Goal: Task Accomplishment & Management: Use online tool/utility

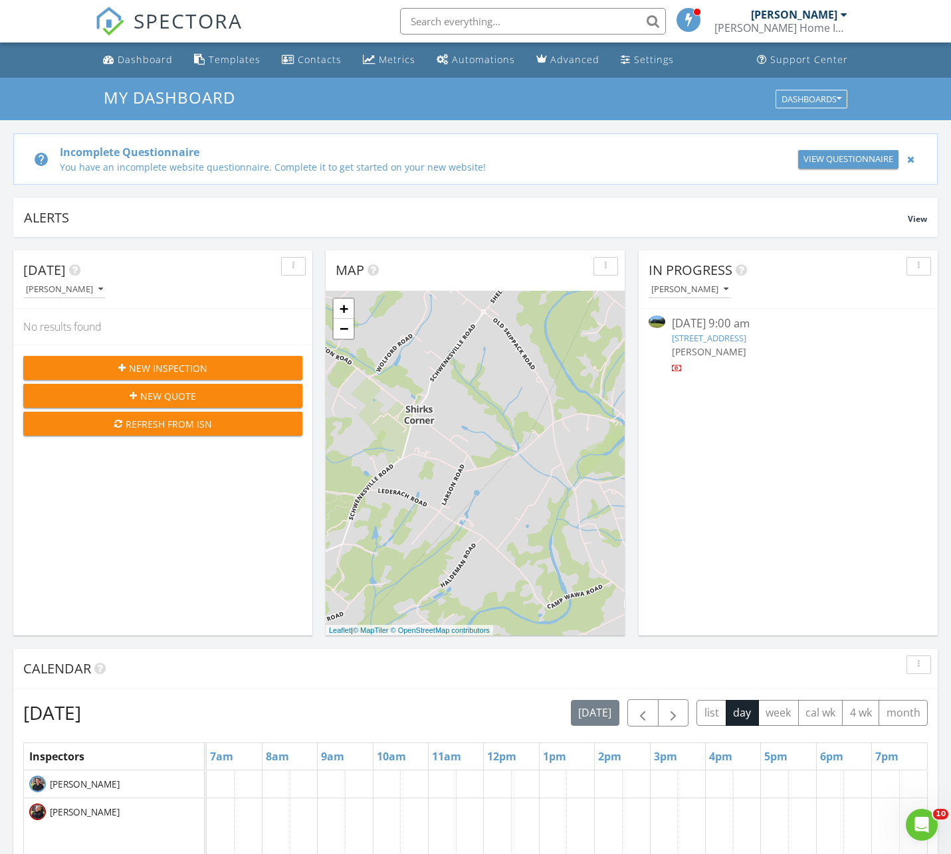
click at [721, 339] on link "768 S Trappe Rd, Collegeville, PA 19426" at bounding box center [709, 338] width 74 height 12
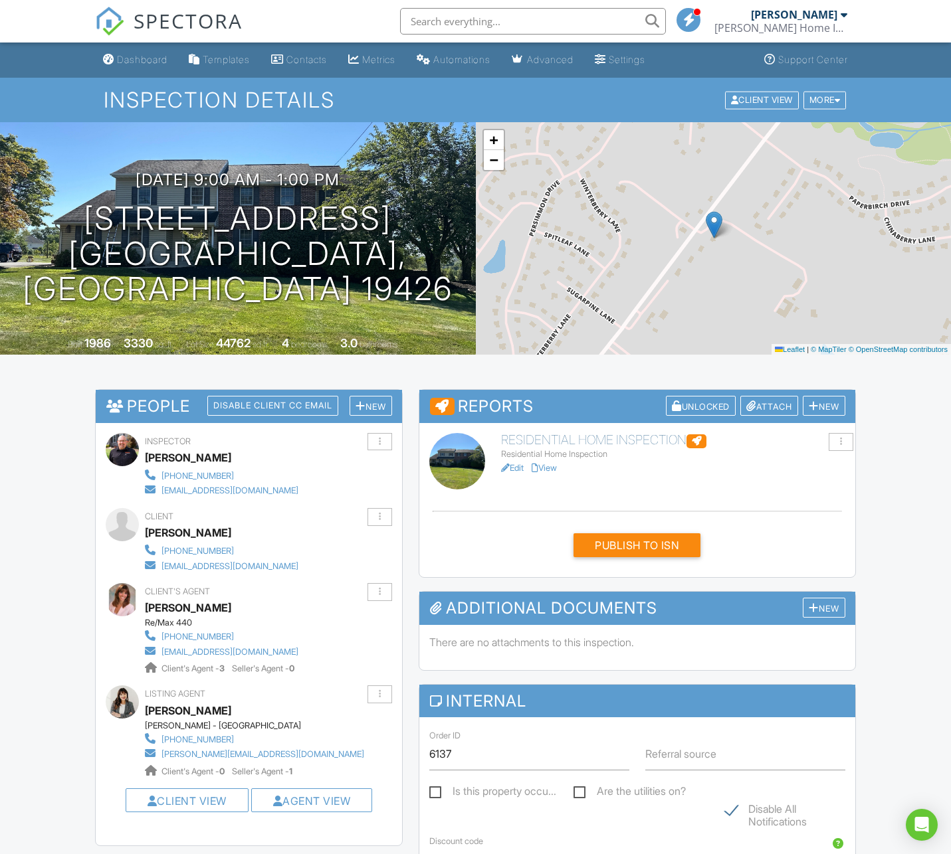
drag, startPoint x: 814, startPoint y: 403, endPoint x: 713, endPoint y: 194, distance: 231.7
click at [814, 403] on div at bounding box center [813, 406] width 10 height 11
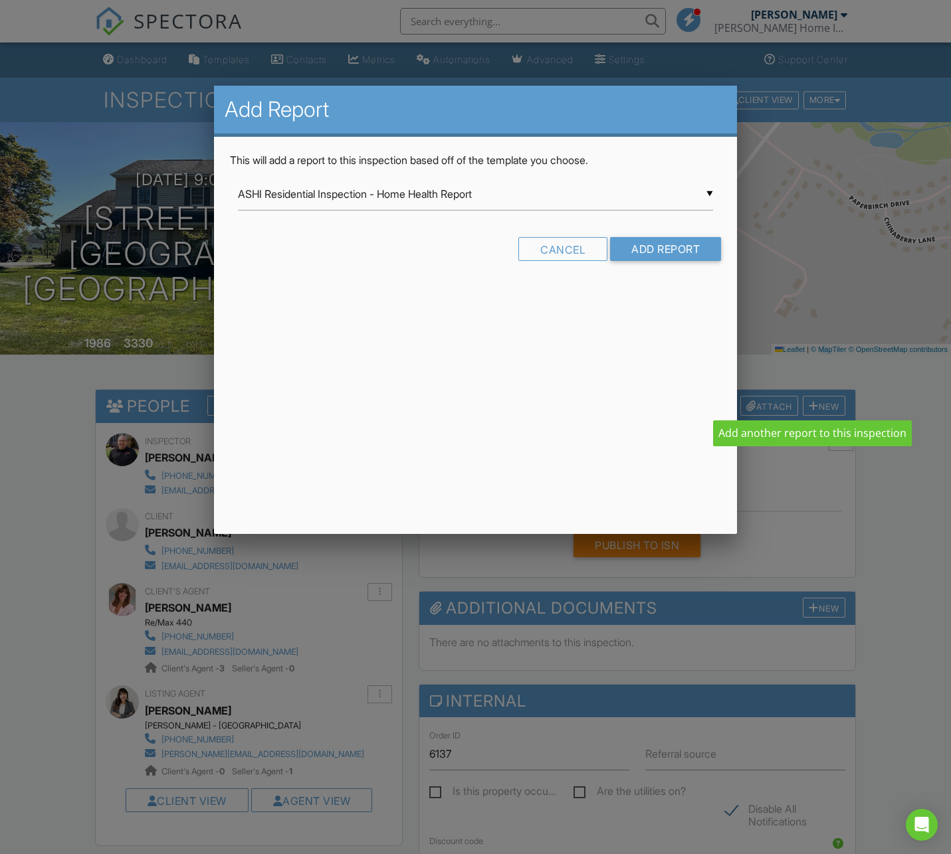
click at [708, 193] on input "ASHI Residential Inspection - Home Health Report" at bounding box center [475, 194] width 475 height 33
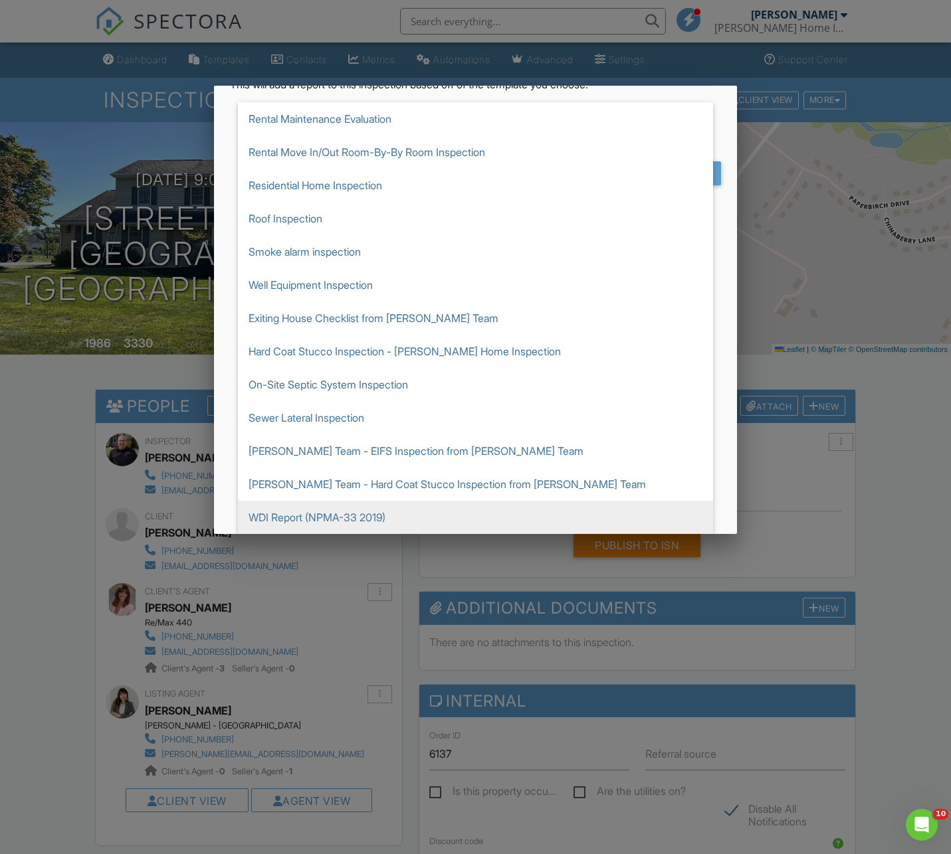
click at [306, 518] on span "WDI Report (NPMA-33 2019)" at bounding box center [475, 517] width 475 height 33
type input "WDI Report (NPMA-33 2019)"
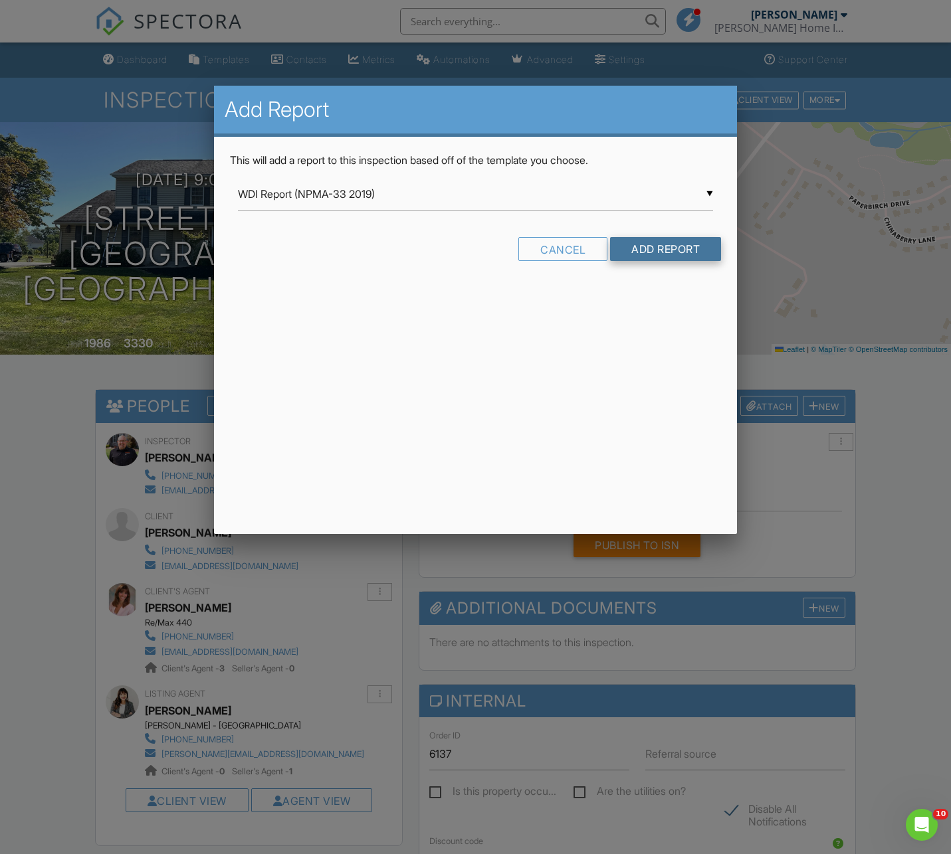
click at [672, 248] on input "Add Report" at bounding box center [665, 249] width 111 height 24
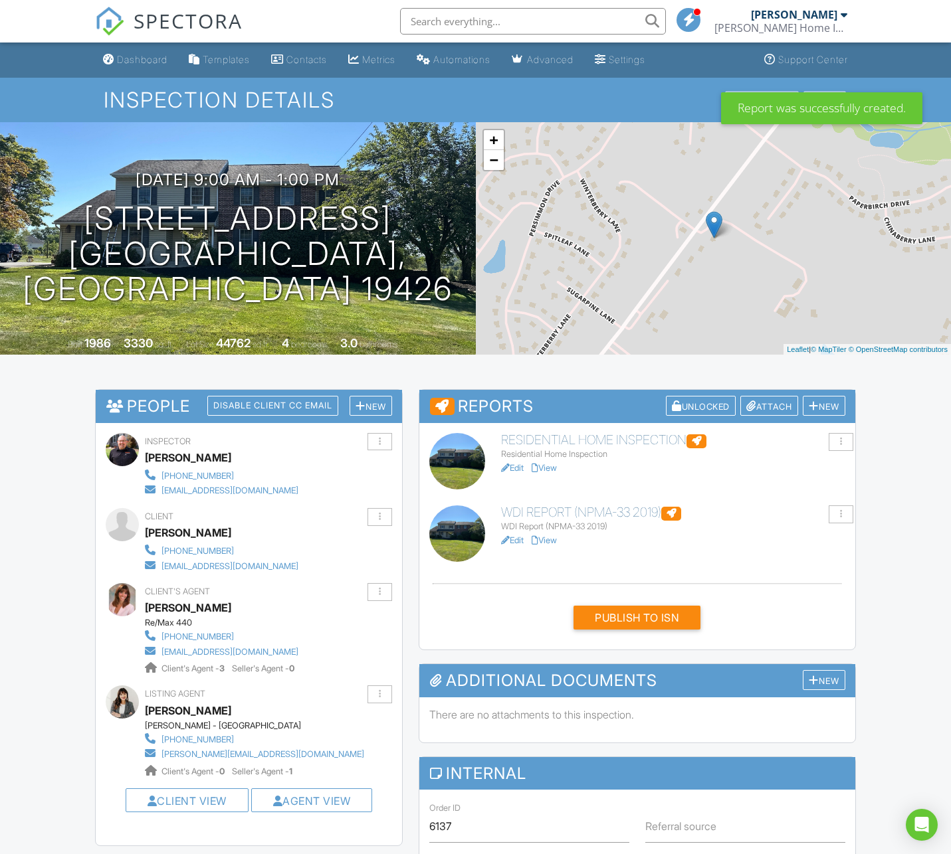
click at [519, 540] on link "Edit" at bounding box center [512, 540] width 23 height 10
